Goal: Check status: Check status

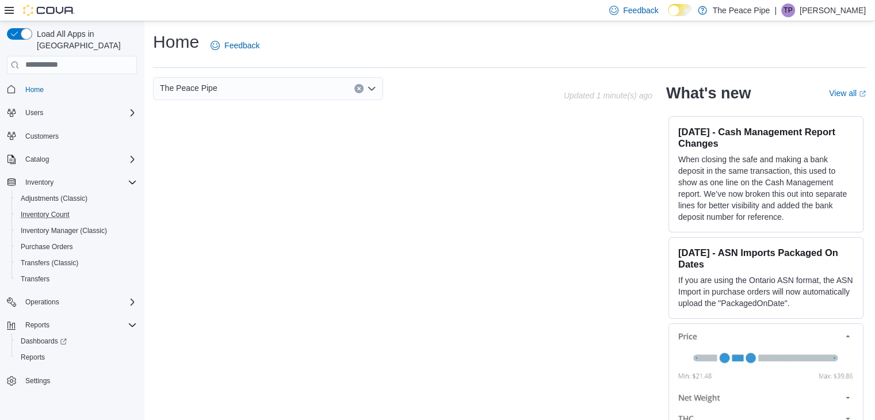
click at [43, 210] on button "Inventory Count" at bounding box center [77, 215] width 130 height 16
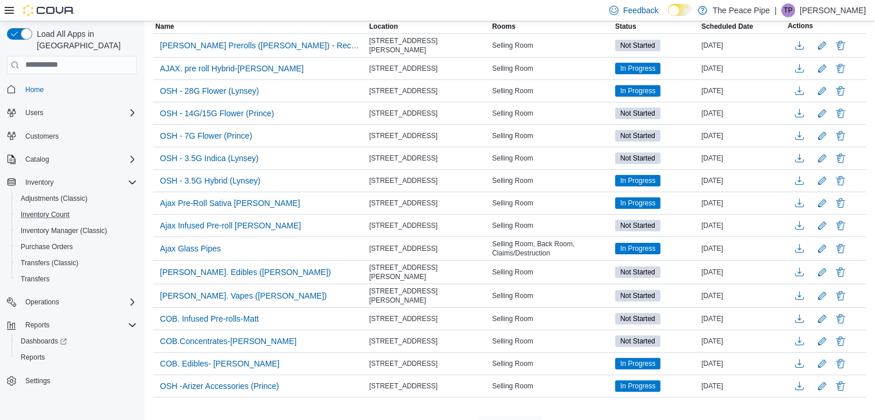
scroll to position [172, 0]
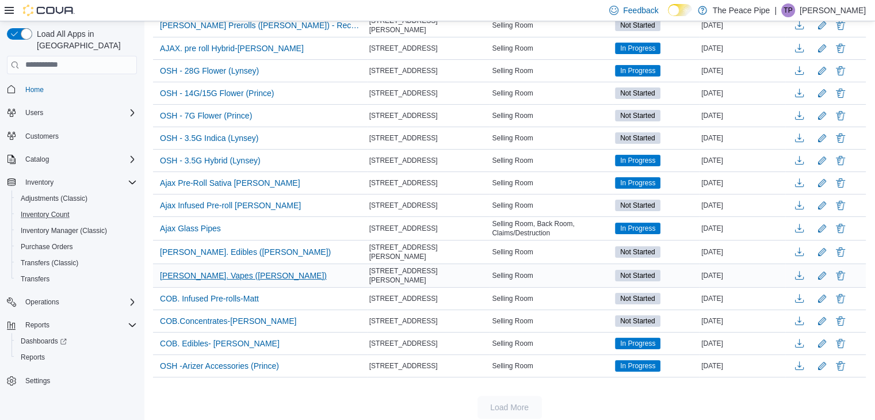
click at [12, 207] on button "Inventory Count" at bounding box center [77, 215] width 130 height 16
click at [204, 272] on span "[PERSON_NAME]. Vapes ([PERSON_NAME])" at bounding box center [243, 276] width 167 height 12
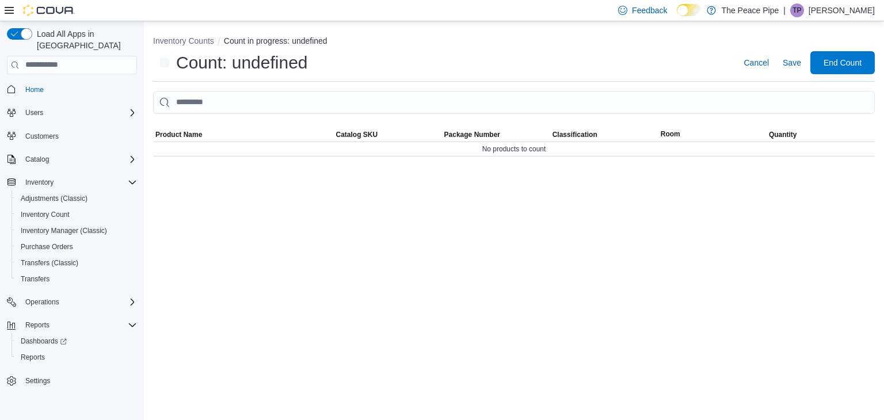
click at [189, 267] on div "Inventory Counts Count in progress: undefined Count: undefined Cancel Save End …" at bounding box center [514, 220] width 740 height 399
